Goal: Task Accomplishment & Management: Complete application form

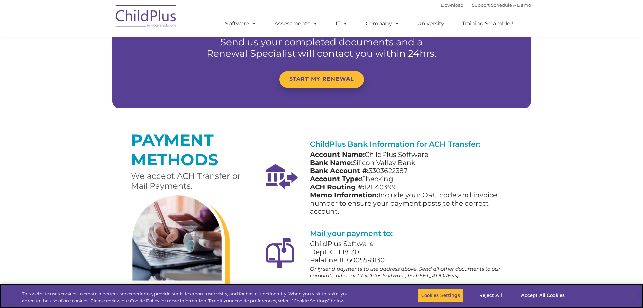
scroll to position [439, 0]
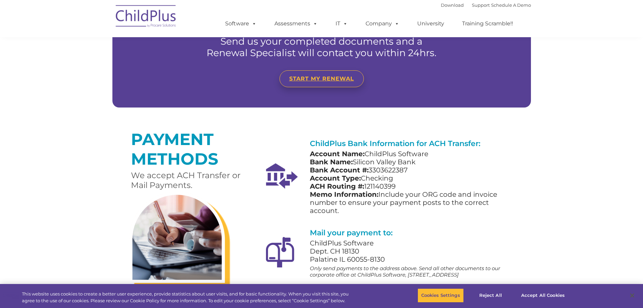
click at [314, 76] on span "START MY RENEWAL" at bounding box center [321, 78] width 65 height 6
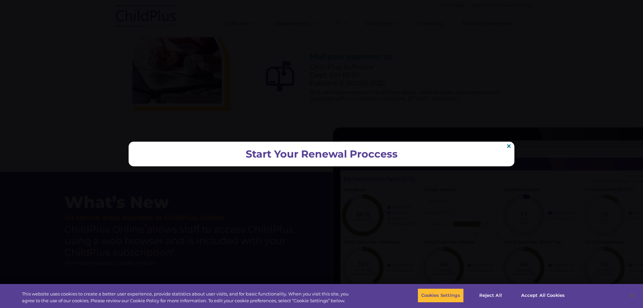
scroll to position [617, 0]
click at [331, 156] on h2 "Start Your Renewal Proccess" at bounding box center [321, 153] width 372 height 11
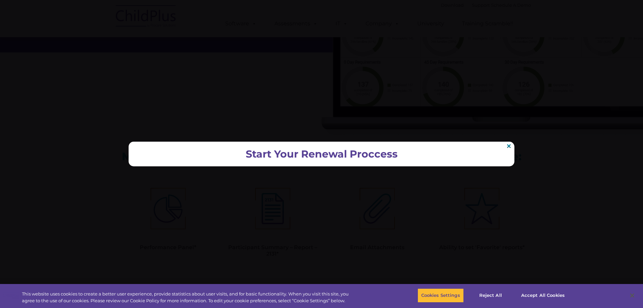
scroll to position [847, 0]
click at [508, 145] on link "×" at bounding box center [509, 145] width 6 height 5
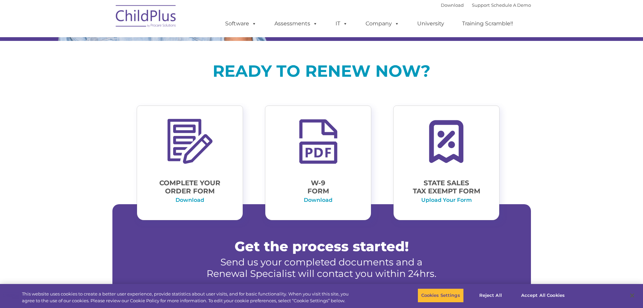
scroll to position [214, 0]
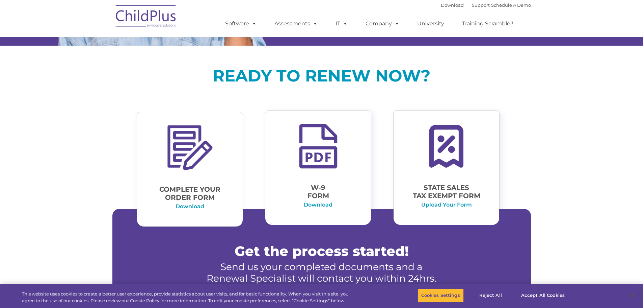
click at [189, 193] on p "Complete Your Order Form" at bounding box center [190, 193] width 82 height 16
click at [188, 207] on link "Download" at bounding box center [190, 206] width 29 height 6
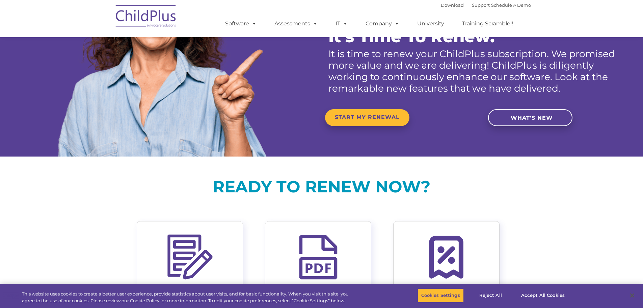
scroll to position [0, 0]
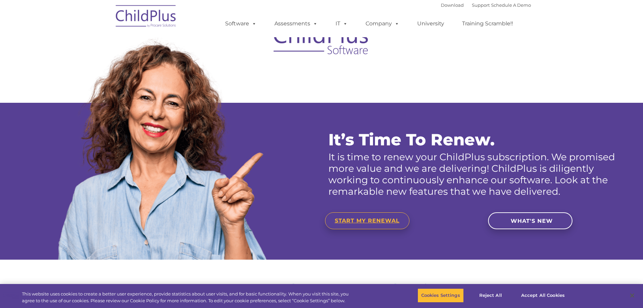
click at [374, 223] on span "START MY RENEWAL" at bounding box center [367, 220] width 65 height 6
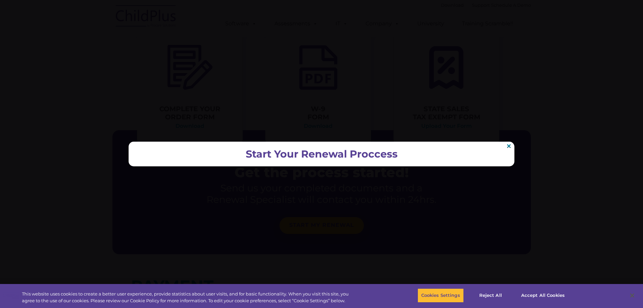
scroll to position [313, 0]
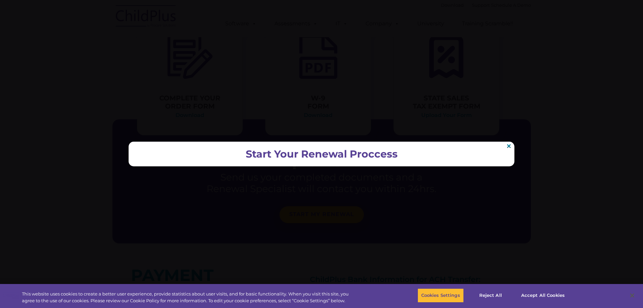
scroll to position [302, 0]
click at [537, 294] on button "Accept All Cookies" at bounding box center [542, 295] width 51 height 14
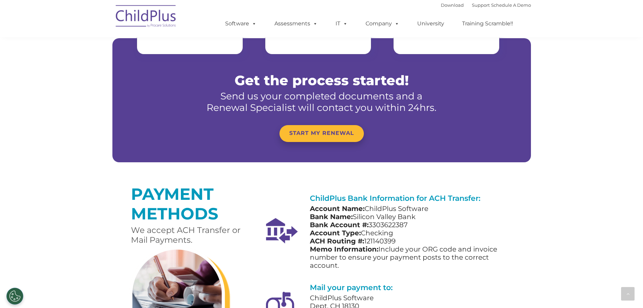
scroll to position [385, 0]
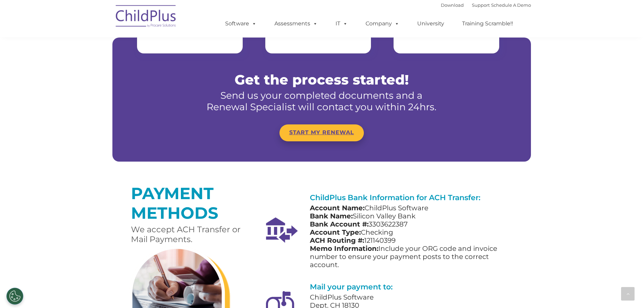
click at [312, 131] on span "START MY RENEWAL" at bounding box center [321, 132] width 65 height 6
